Goal: Task Accomplishment & Management: Complete application form

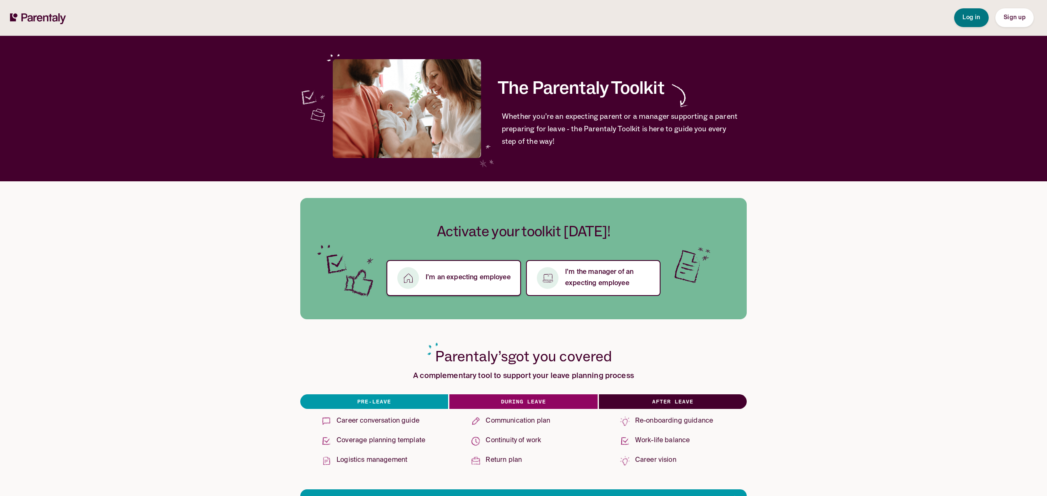
click at [443, 285] on button "I’m an expecting employee" at bounding box center [454, 278] width 135 height 36
